Goal: Information Seeking & Learning: Learn about a topic

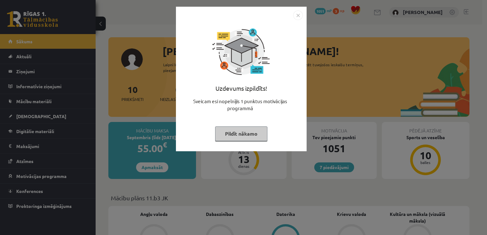
click at [237, 135] on button "Pildīt nākamo" at bounding box center [241, 133] width 52 height 15
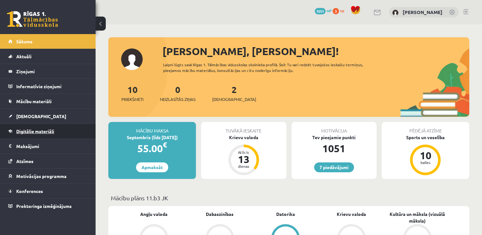
click at [43, 132] on span "Digitālie materiāli" at bounding box center [35, 131] width 38 height 6
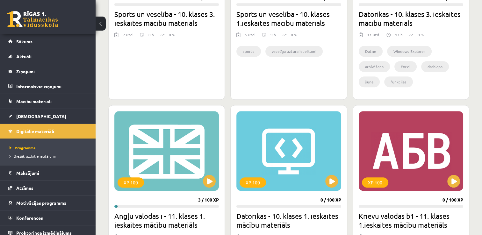
scroll to position [484, 0]
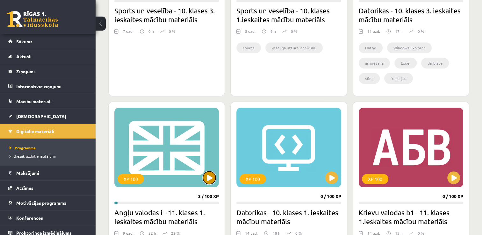
click at [208, 181] on button at bounding box center [209, 177] width 13 height 13
click at [169, 144] on div "XP 100" at bounding box center [166, 148] width 104 height 80
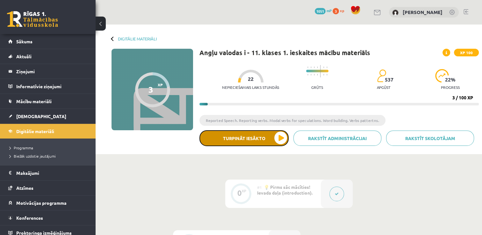
click at [268, 142] on button "Turpināt iesākto" at bounding box center [243, 138] width 89 height 16
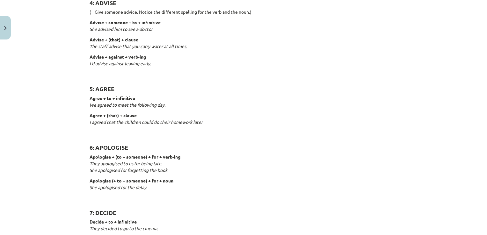
scroll to position [345, 0]
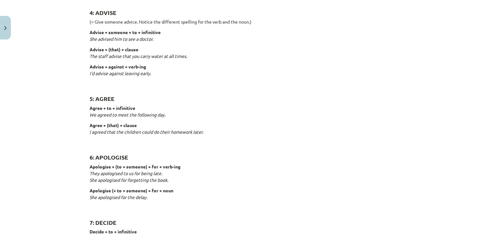
drag, startPoint x: 480, startPoint y: 94, endPoint x: 480, endPoint y: 102, distance: 8.0
click at [480, 102] on div "Mācību tēma: Angļu valodas i - 11. klases 1. ieskaites mācību materiāls #3 📝 To…" at bounding box center [243, 117] width 487 height 235
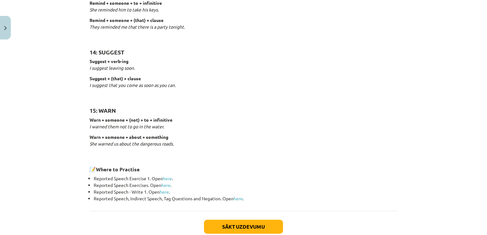
scroll to position [974, 0]
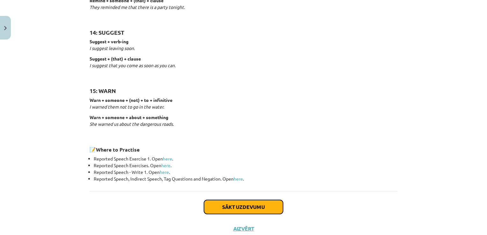
click at [243, 208] on button "Sākt uzdevumu" at bounding box center [243, 207] width 79 height 14
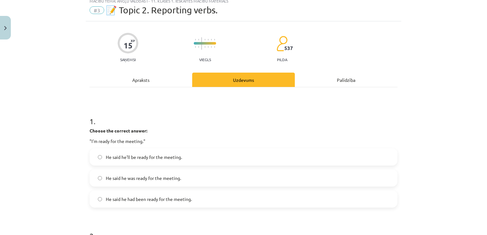
scroll to position [16, 0]
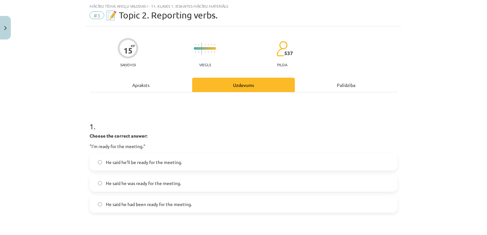
click at [194, 206] on label "He said he had been ready for the meeting." at bounding box center [243, 204] width 306 height 16
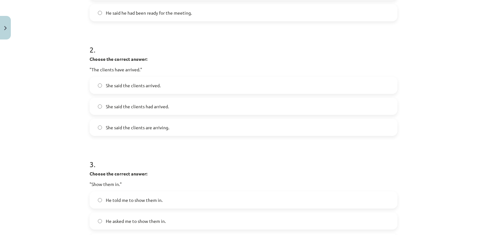
scroll to position [208, 0]
click at [249, 107] on label "She said the clients had arrived." at bounding box center [243, 106] width 306 height 16
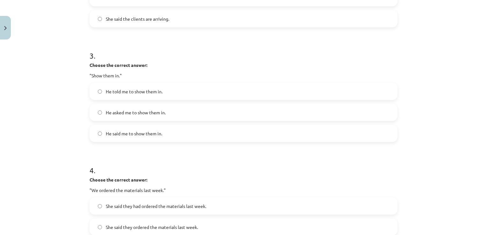
scroll to position [317, 0]
click at [193, 132] on label "He said me to show them in." at bounding box center [243, 133] width 306 height 16
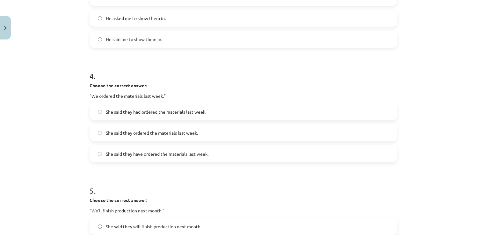
scroll to position [416, 0]
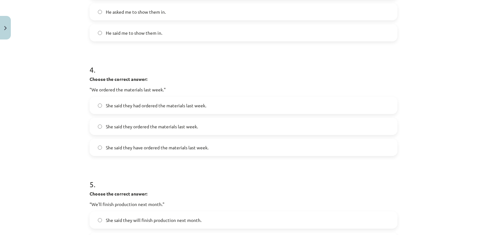
click at [187, 104] on span "She said they had ordered the materials last week." at bounding box center [156, 105] width 100 height 7
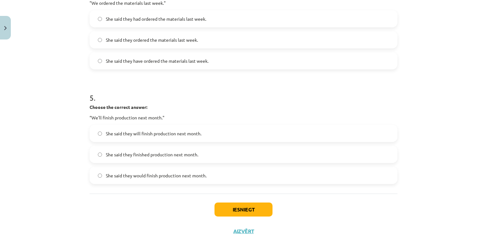
scroll to position [515, 0]
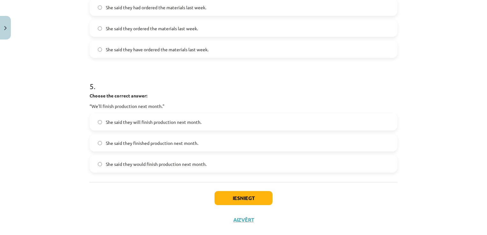
click at [256, 168] on label "She said they would finish production next month." at bounding box center [243, 164] width 306 height 16
click at [242, 202] on button "Iesniegt" at bounding box center [243, 198] width 58 height 14
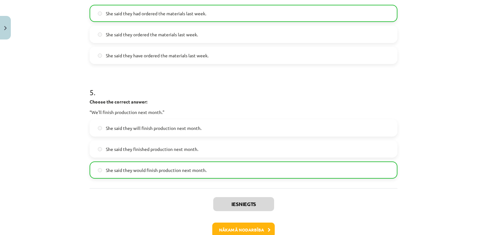
scroll to position [546, 0]
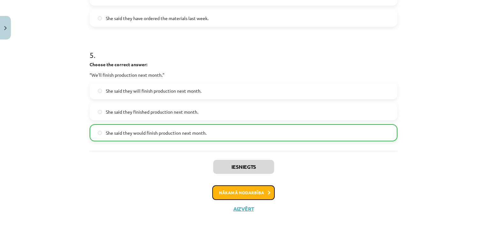
click at [261, 188] on button "Nākamā nodarbība" at bounding box center [243, 192] width 62 height 15
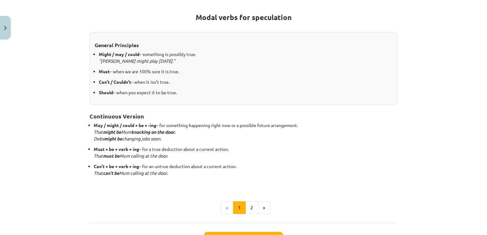
scroll to position [114, 0]
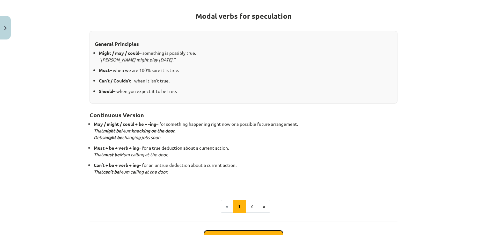
click at [267, 231] on button "Sākt uzdevumu" at bounding box center [243, 238] width 79 height 14
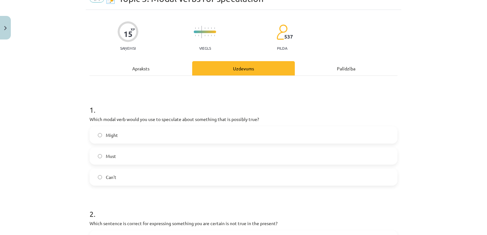
scroll to position [16, 0]
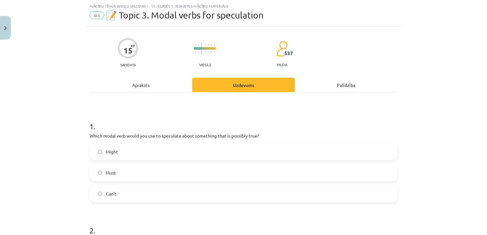
click at [103, 153] on label "Might" at bounding box center [243, 152] width 306 height 16
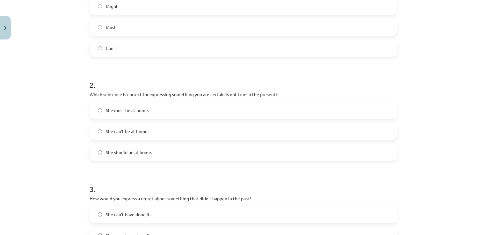
scroll to position [169, 0]
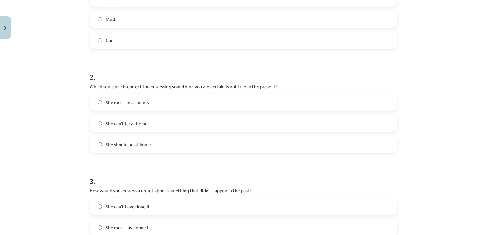
click at [340, 106] on label "She must be at home." at bounding box center [243, 102] width 306 height 16
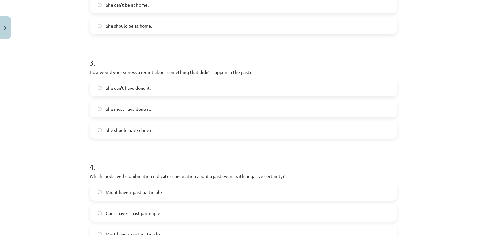
scroll to position [290, 0]
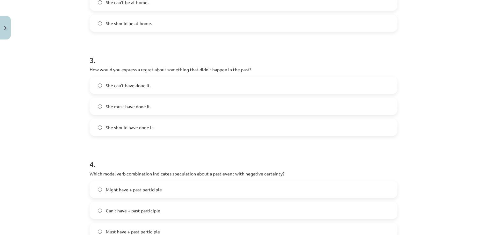
click at [264, 88] on label "She can't have done it." at bounding box center [243, 85] width 306 height 16
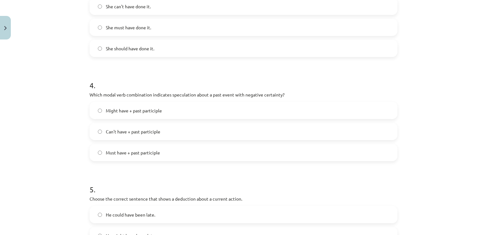
scroll to position [370, 0]
click at [301, 111] on label "Might have + past participle" at bounding box center [243, 110] width 306 height 16
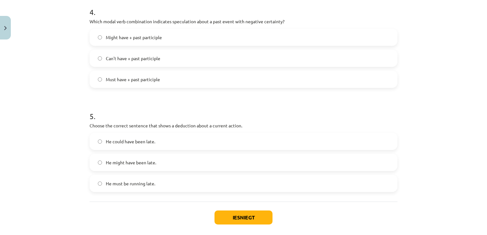
scroll to position [451, 0]
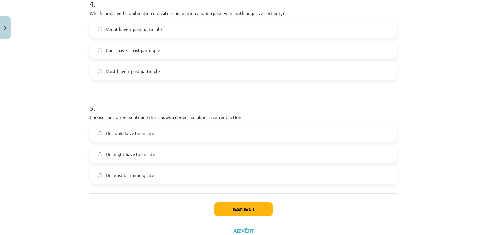
click at [207, 154] on label "He might have been late." at bounding box center [243, 154] width 306 height 16
click at [230, 207] on button "Iesniegt" at bounding box center [243, 209] width 58 height 14
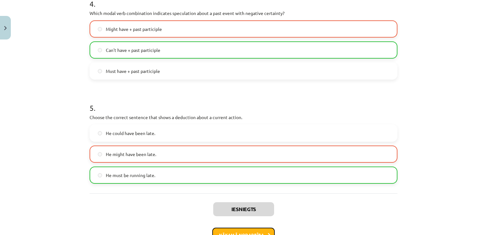
click at [249, 230] on button "Nākamā nodarbība" at bounding box center [243, 235] width 62 height 15
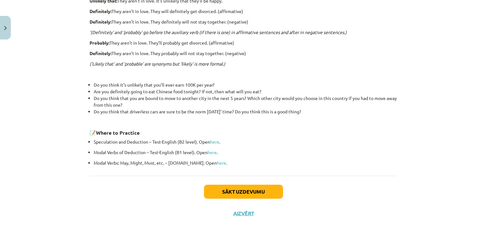
scroll to position [201, 0]
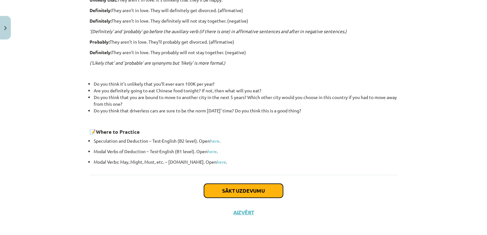
click at [244, 190] on button "Sākt uzdevumu" at bounding box center [243, 191] width 79 height 14
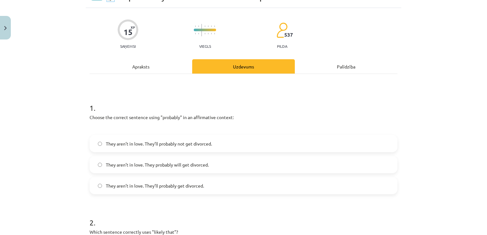
scroll to position [16, 0]
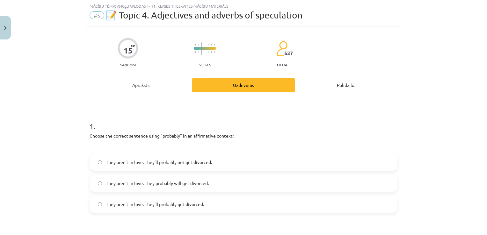
click at [196, 160] on span "They aren’t in love. They’ll probably not get divorced." at bounding box center [159, 162] width 106 height 7
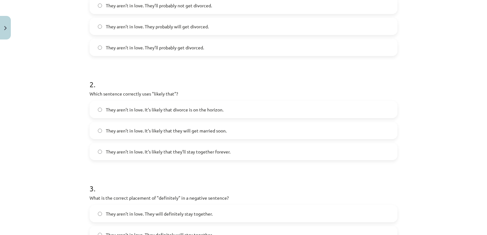
scroll to position [174, 0]
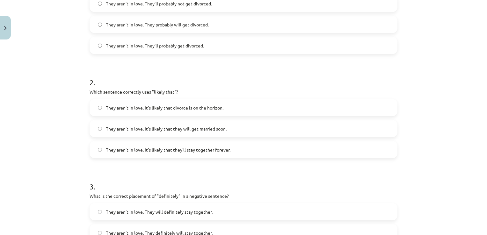
click at [192, 127] on span "They aren’t in love. It’s likely that they will get married soon." at bounding box center [166, 128] width 121 height 7
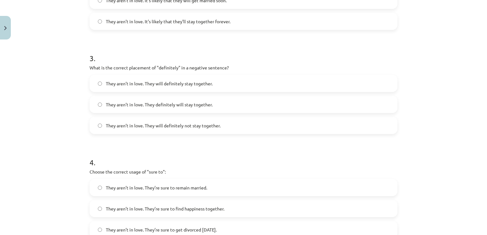
scroll to position [304, 0]
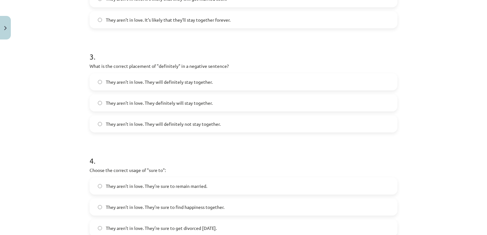
click at [303, 124] on label "They aren’t in love. They will definitely not stay together." at bounding box center [243, 124] width 306 height 16
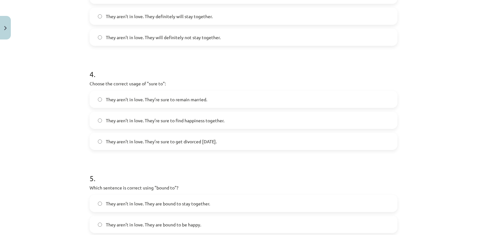
scroll to position [393, 0]
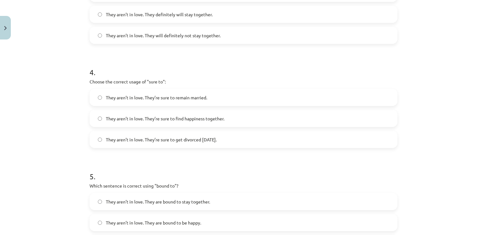
click at [311, 141] on label "They aren’t in love. They’re sure to get divorced [DATE]." at bounding box center [243, 140] width 306 height 16
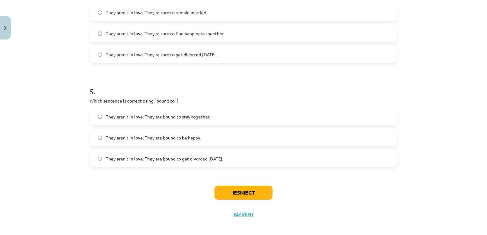
scroll to position [479, 0]
click at [219, 140] on label "They aren’t in love. They are bound to be happy." at bounding box center [243, 137] width 306 height 16
click at [252, 194] on button "Iesniegt" at bounding box center [243, 192] width 58 height 14
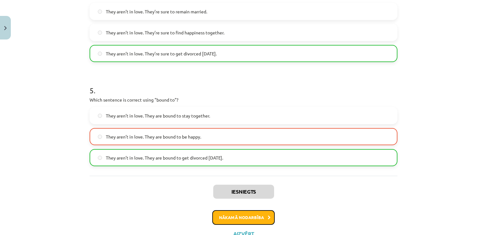
click at [245, 219] on button "Nākamā nodarbība" at bounding box center [243, 217] width 62 height 15
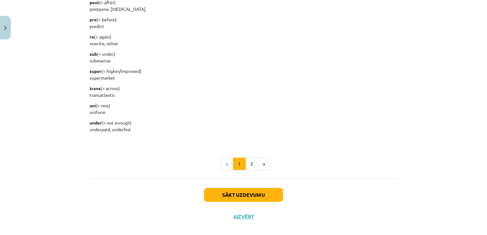
scroll to position [797, 0]
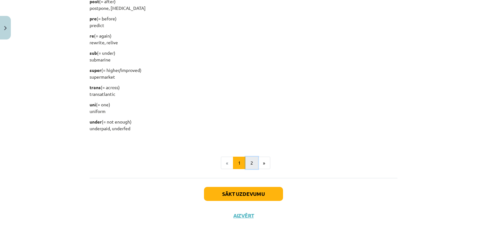
click at [249, 162] on button "2" at bounding box center [251, 163] width 13 height 13
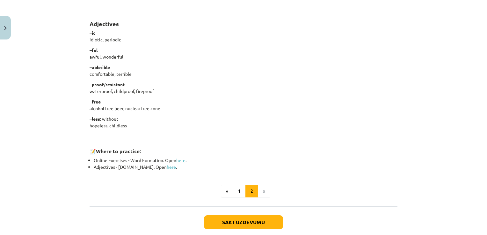
scroll to position [510, 0]
click at [225, 222] on button "Sākt uzdevumu" at bounding box center [243, 221] width 79 height 14
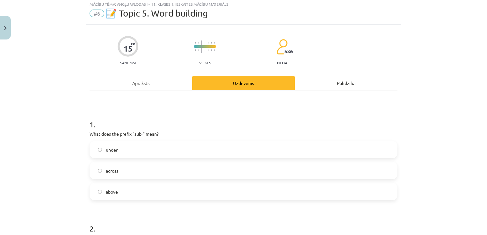
scroll to position [16, 0]
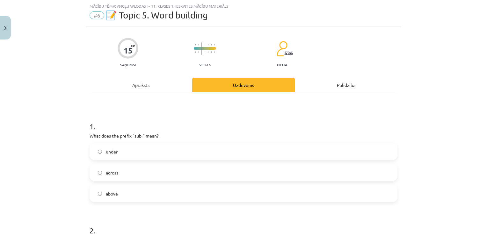
click at [146, 174] on label "across" at bounding box center [243, 173] width 306 height 16
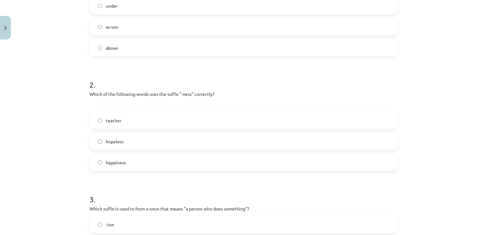
scroll to position [163, 0]
click at [230, 164] on label "happiness" at bounding box center [243, 161] width 306 height 16
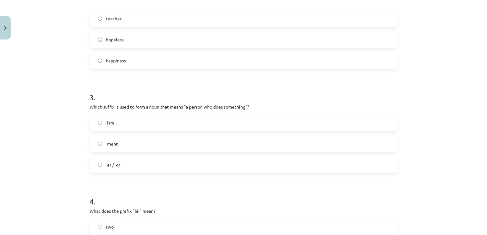
scroll to position [271, 0]
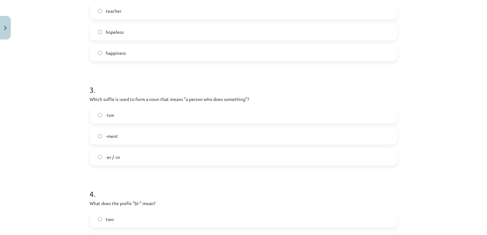
click at [251, 160] on label "-er / -or" at bounding box center [243, 157] width 306 height 16
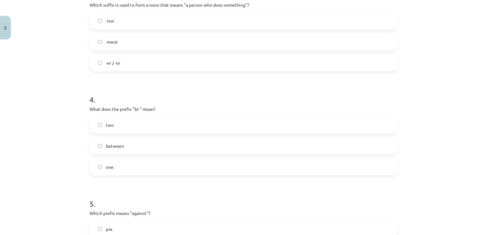
scroll to position [373, 0]
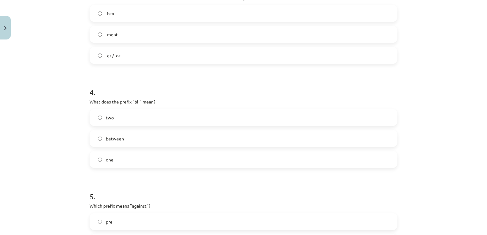
click at [278, 139] on label "between" at bounding box center [243, 139] width 306 height 16
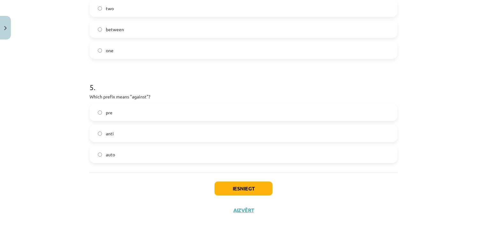
scroll to position [483, 0]
click at [130, 152] on label "auto" at bounding box center [243, 154] width 306 height 16
click at [242, 186] on button "Iesniegt" at bounding box center [243, 188] width 58 height 14
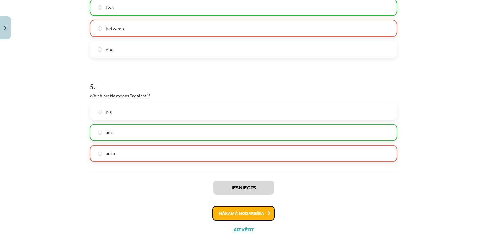
click at [242, 214] on button "Nākamā nodarbība" at bounding box center [243, 213] width 62 height 15
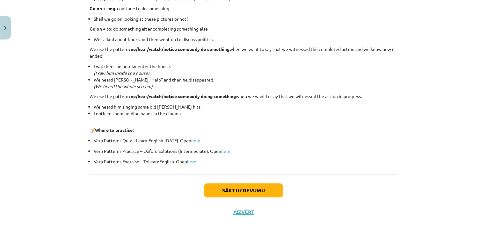
scroll to position [851, 0]
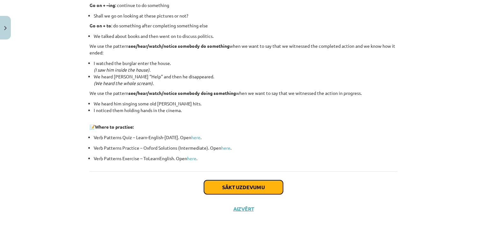
click at [251, 180] on button "Sākt uzdevumu" at bounding box center [243, 187] width 79 height 14
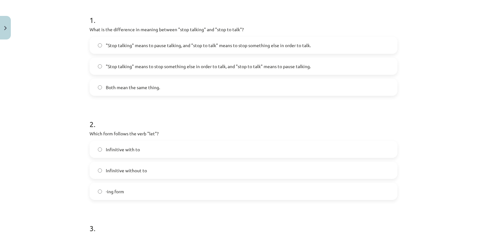
scroll to position [16, 0]
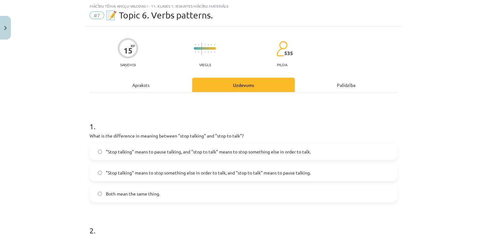
click at [276, 174] on span ""Stop talking" means to stop something else in order to talk, and "stop to talk…" at bounding box center [208, 172] width 205 height 7
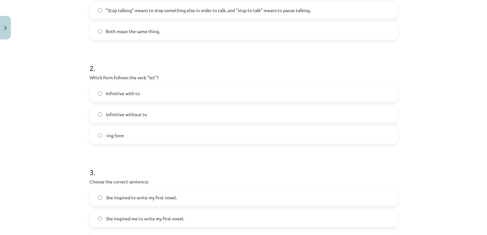
scroll to position [181, 0]
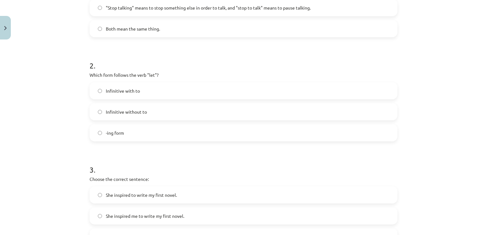
click at [144, 89] on label "Infinitive with to" at bounding box center [243, 91] width 306 height 16
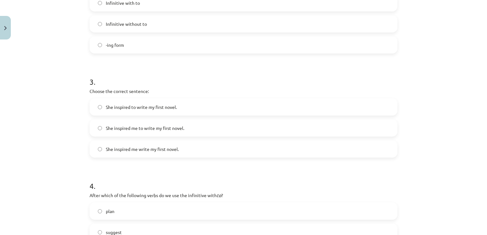
scroll to position [272, 0]
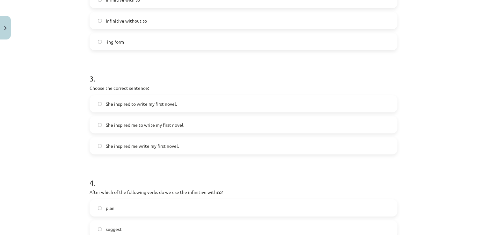
click at [135, 123] on span "She inspired me to write my first novel." at bounding box center [145, 125] width 78 height 7
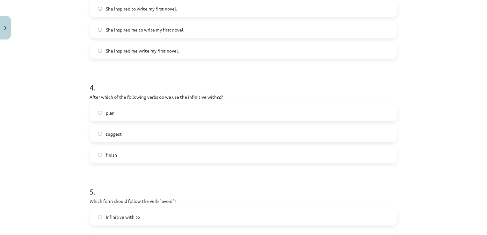
scroll to position [371, 0]
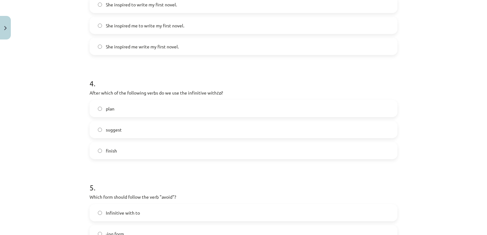
click at [139, 128] on label "suggest" at bounding box center [243, 130] width 306 height 16
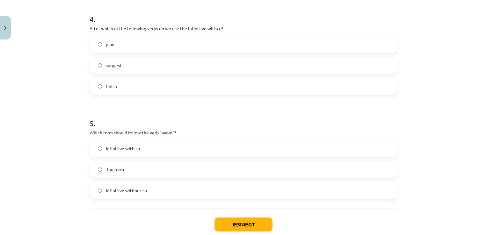
scroll to position [441, 0]
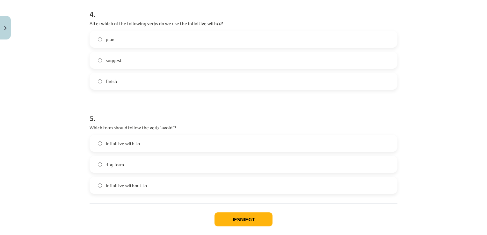
click at [141, 184] on span "Infinitive without to" at bounding box center [126, 185] width 41 height 7
click at [234, 216] on button "Iesniegt" at bounding box center [243, 219] width 58 height 14
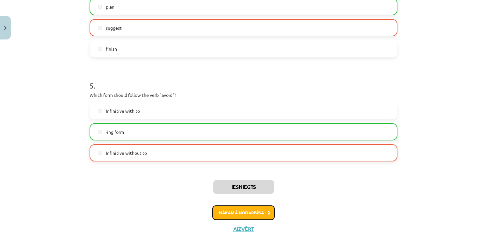
click at [245, 214] on button "Nākamā nodarbība" at bounding box center [243, 212] width 62 height 15
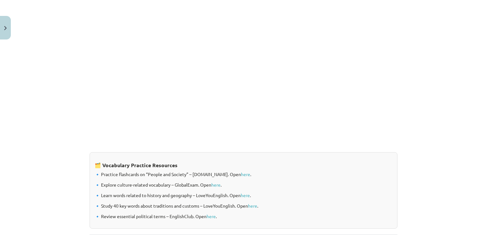
scroll to position [516, 0]
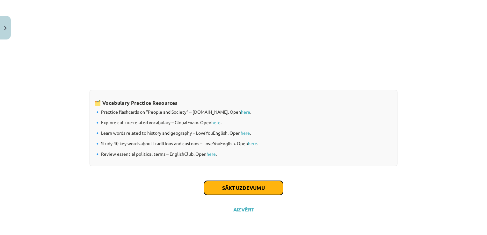
click at [263, 191] on button "Sākt uzdevumu" at bounding box center [243, 188] width 79 height 14
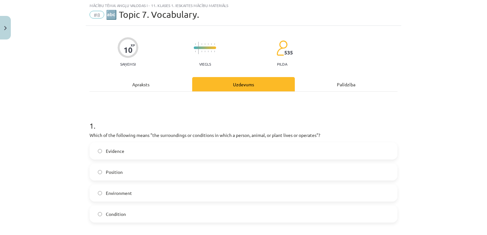
scroll to position [16, 0]
click at [176, 173] on label "Position" at bounding box center [243, 173] width 306 height 16
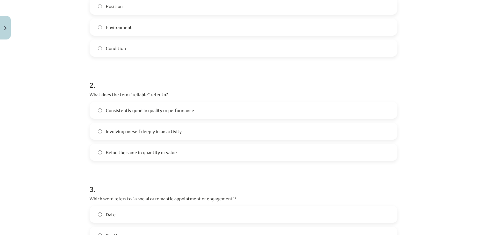
scroll to position [192, 0]
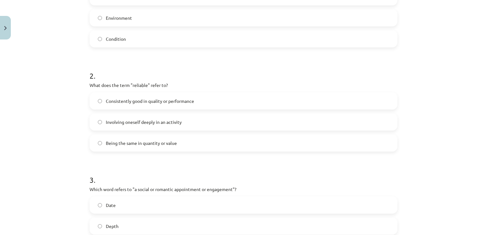
click at [194, 126] on label "Involving oneself deeply in an activity" at bounding box center [243, 122] width 306 height 16
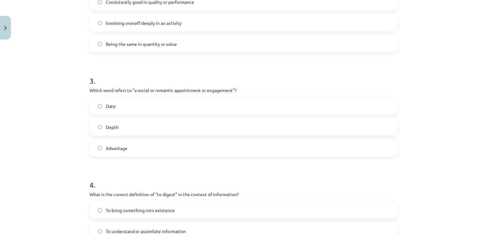
scroll to position [292, 0]
click at [159, 108] on label "Date" at bounding box center [243, 105] width 306 height 16
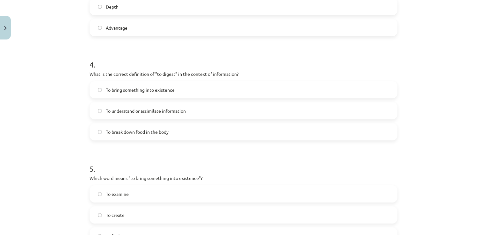
scroll to position [414, 0]
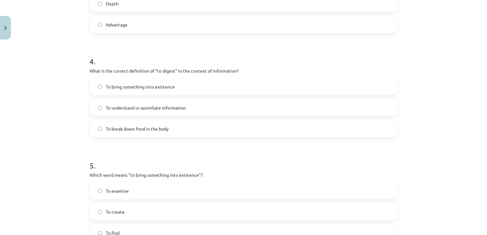
click at [186, 83] on label "To bring something into existence" at bounding box center [243, 87] width 306 height 16
click at [267, 116] on div "To understand or assimilate information" at bounding box center [243, 107] width 308 height 17
click at [267, 111] on label "To understand or assimilate information" at bounding box center [243, 108] width 306 height 16
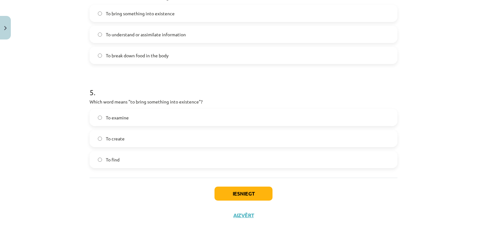
scroll to position [488, 0]
click at [161, 140] on label "To create" at bounding box center [243, 138] width 306 height 16
click at [242, 183] on div "Iesniegt Aizvērt" at bounding box center [243, 199] width 308 height 45
click at [240, 192] on button "Iesniegt" at bounding box center [243, 193] width 58 height 14
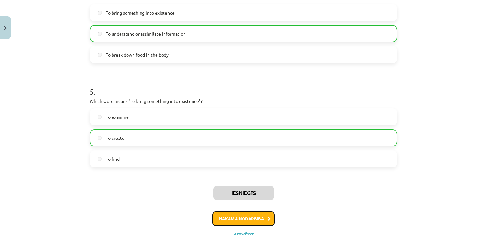
click at [236, 220] on button "Nākamā nodarbība" at bounding box center [243, 218] width 62 height 15
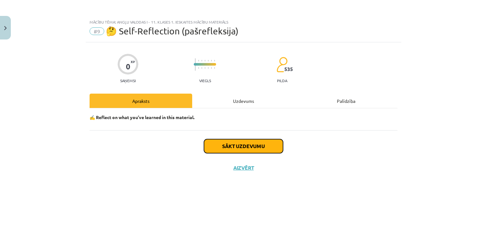
click at [237, 146] on button "Sākt uzdevumu" at bounding box center [243, 146] width 79 height 14
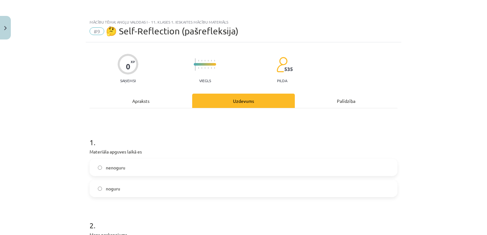
click at [150, 193] on label "noguru" at bounding box center [243, 189] width 306 height 16
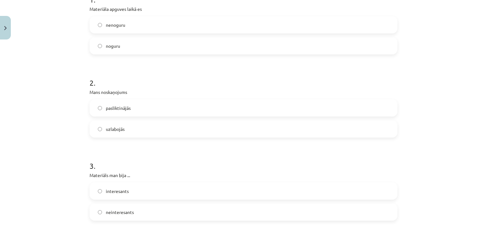
scroll to position [148, 0]
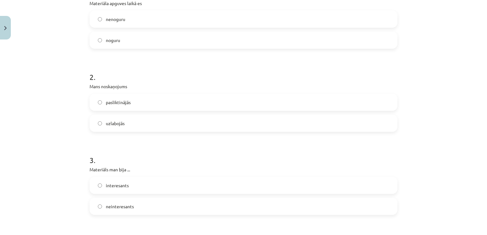
click at [162, 105] on label "pasliktinājās" at bounding box center [243, 102] width 306 height 16
click at [192, 188] on label "interesants" at bounding box center [243, 185] width 306 height 16
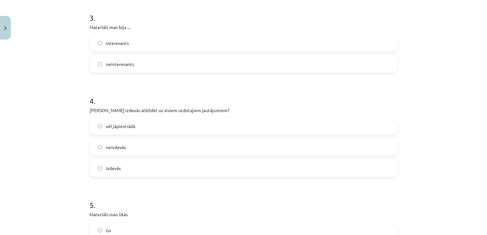
scroll to position [296, 0]
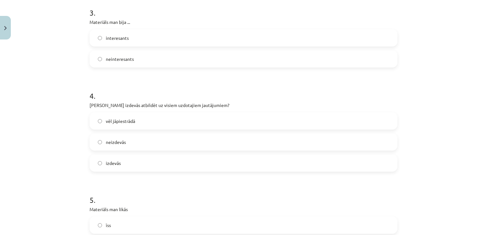
click at [176, 143] on label "neizdevās" at bounding box center [243, 142] width 306 height 16
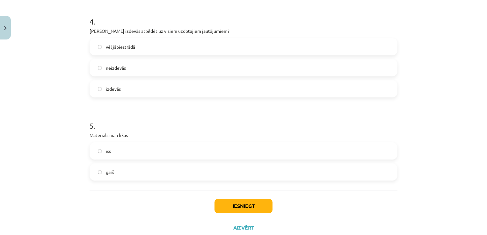
scroll to position [389, 0]
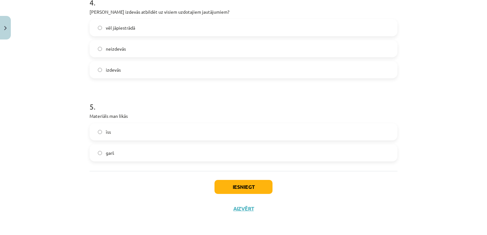
click at [225, 154] on label "garš" at bounding box center [243, 153] width 306 height 16
click at [239, 190] on button "Iesniegt" at bounding box center [243, 187] width 58 height 14
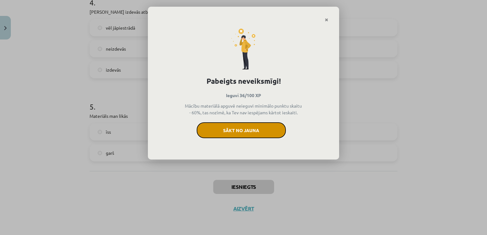
click at [238, 130] on button "Sākt no jauna" at bounding box center [240, 130] width 89 height 16
